Goal: Task Accomplishment & Management: Manage account settings

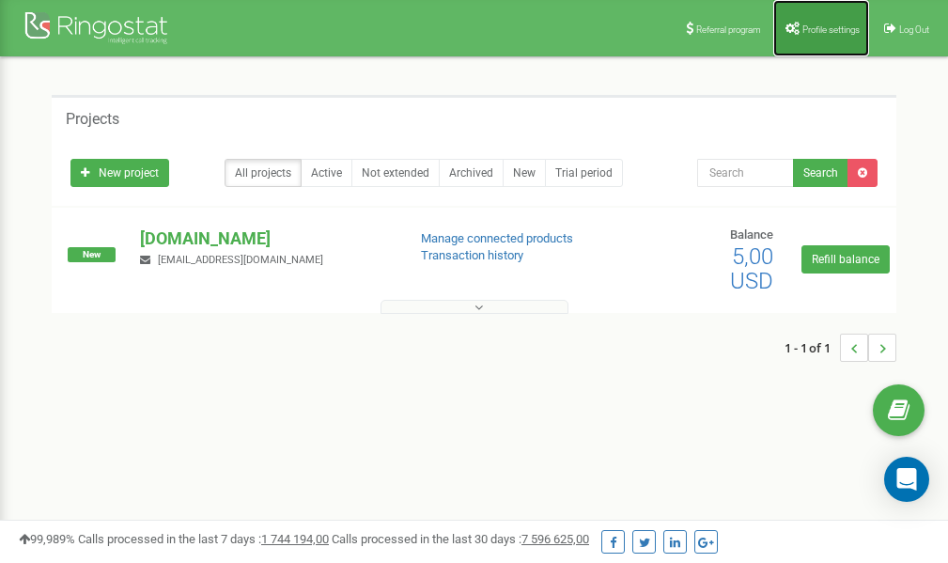
click at [820, 22] on link "Profile settings" at bounding box center [822, 28] width 96 height 56
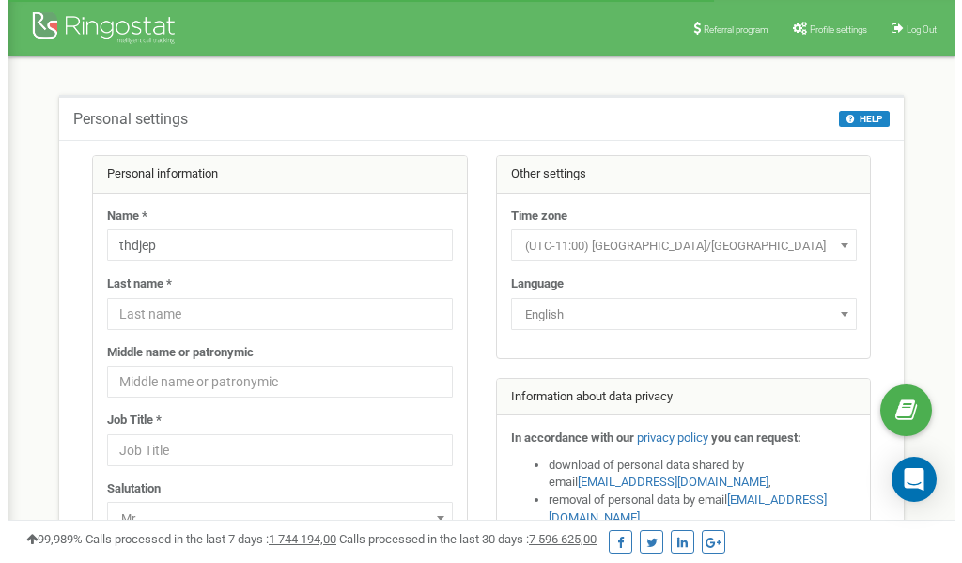
scroll to position [94, 0]
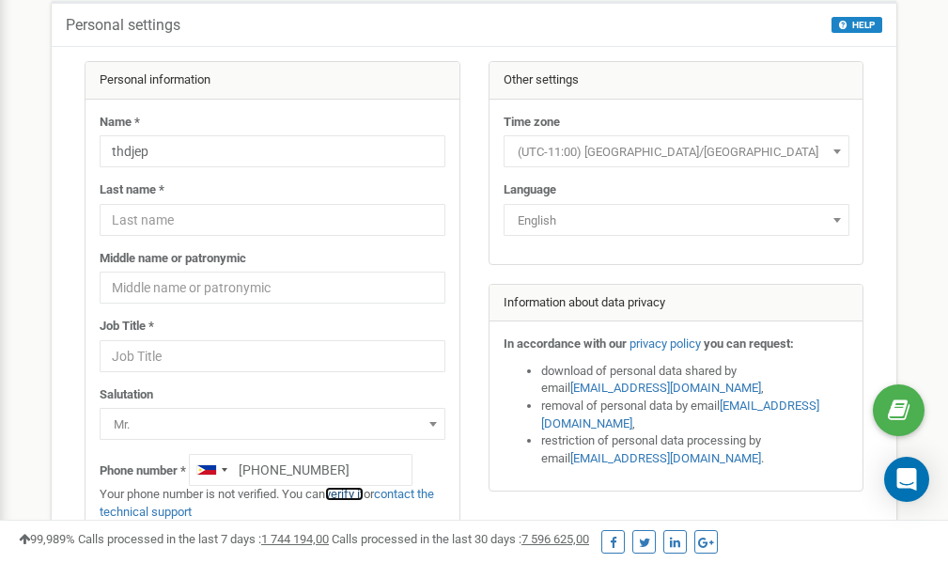
click at [355, 495] on link "verify it" at bounding box center [344, 494] width 39 height 14
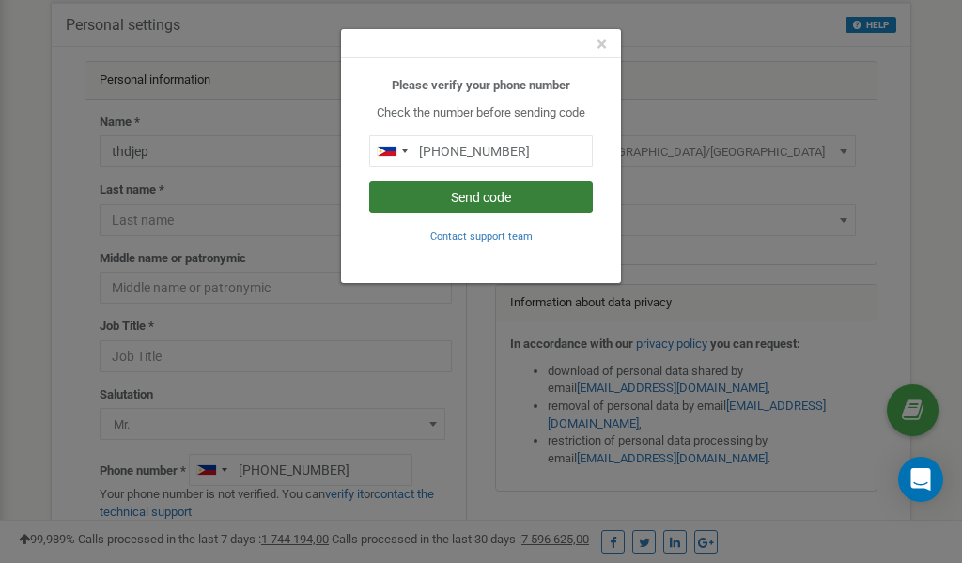
click at [493, 203] on button "Send code" at bounding box center [481, 197] width 224 height 32
